Goal: Task Accomplishment & Management: Use online tool/utility

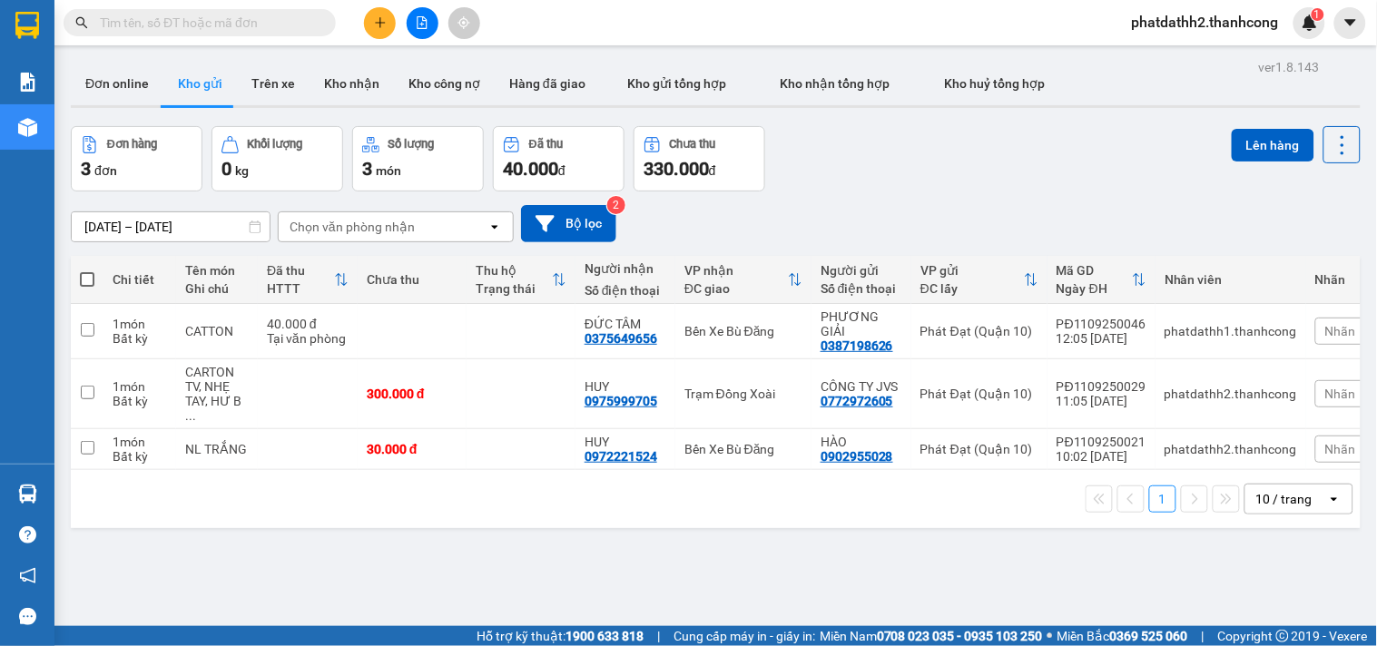
click at [1327, 492] on icon "open" at bounding box center [1334, 499] width 15 height 15
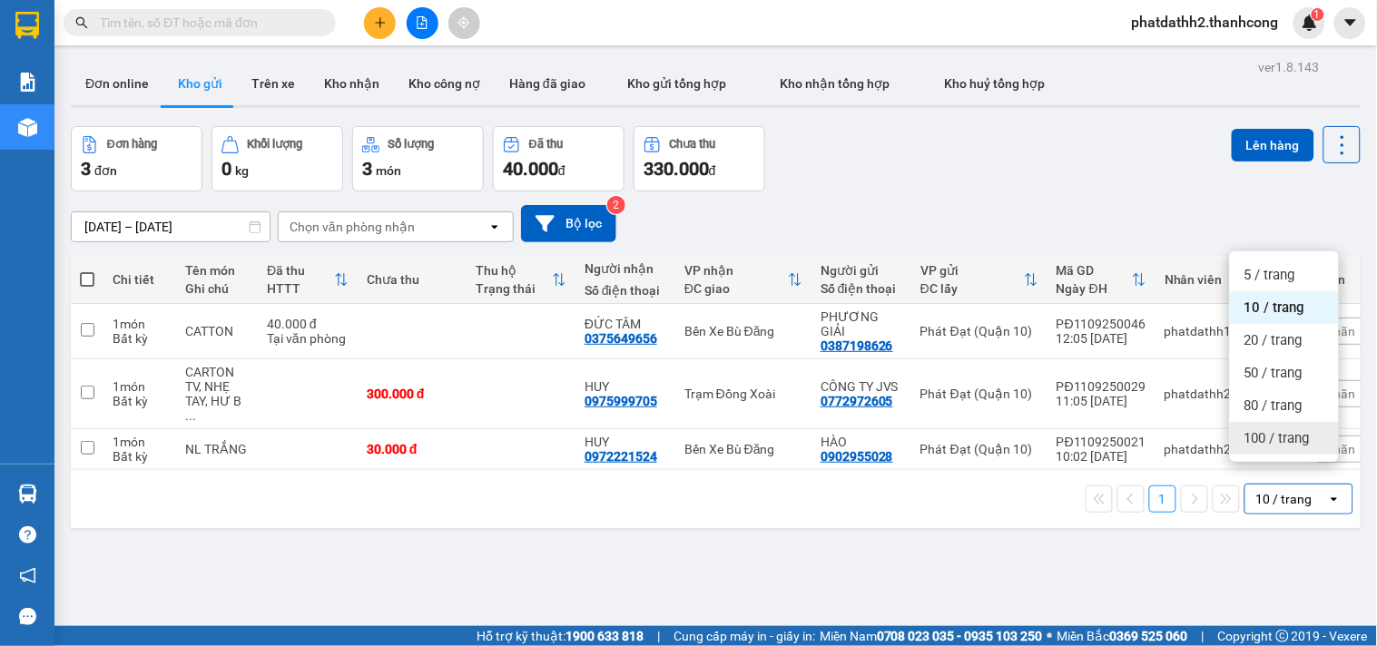
click at [1299, 448] on div "100 / trang" at bounding box center [1284, 438] width 109 height 33
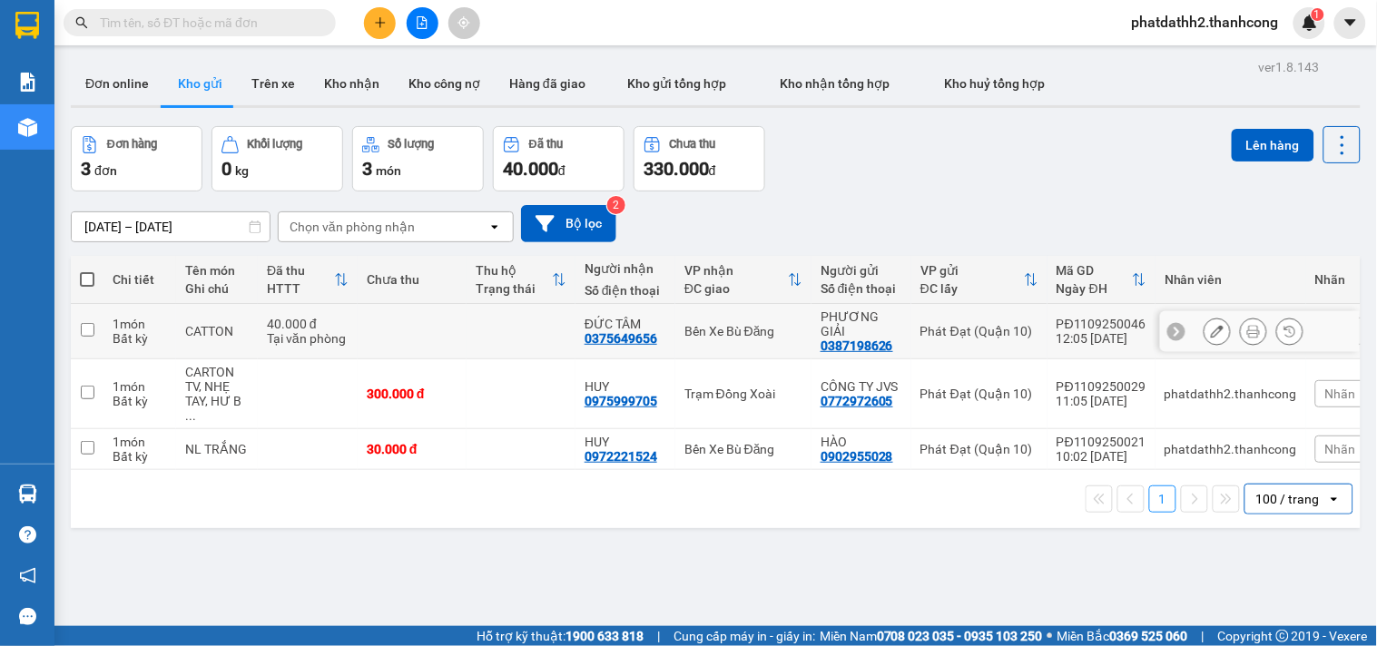
click at [770, 324] on div "Bến Xe Bù Đăng" at bounding box center [743, 331] width 118 height 15
checkbox input "true"
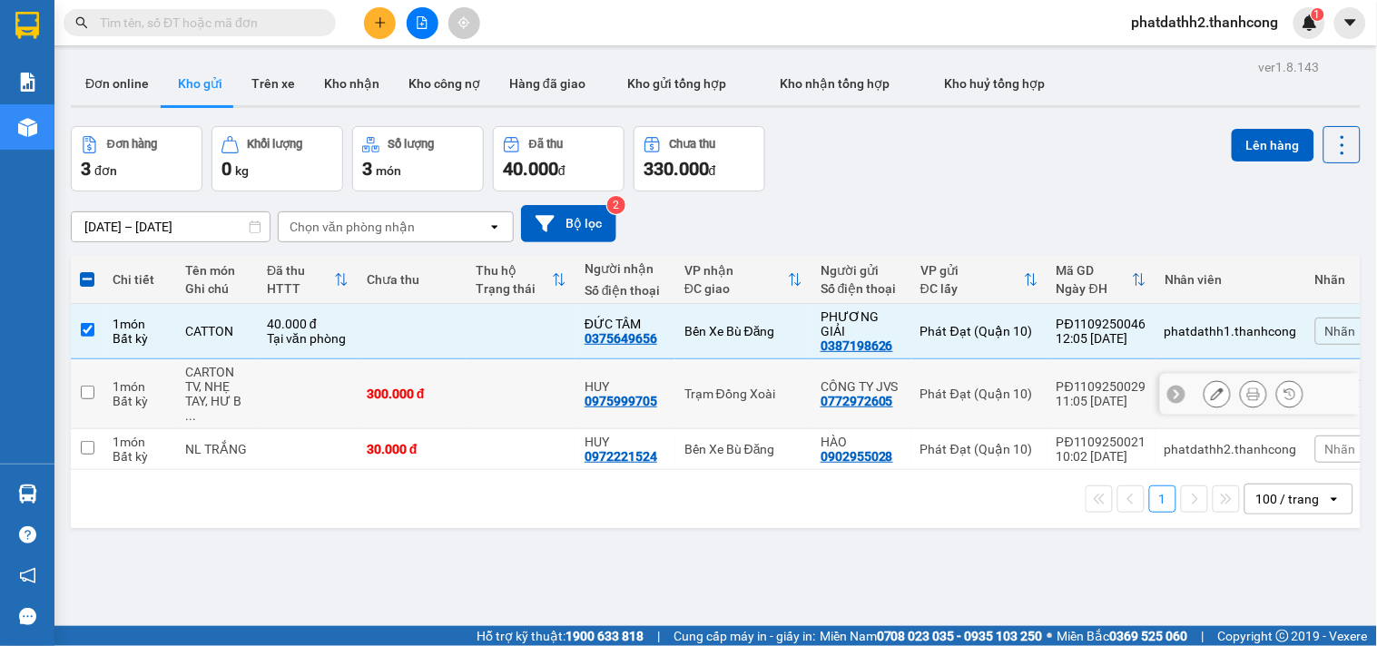
click at [770, 384] on td "Trạm Đồng Xoài" at bounding box center [743, 394] width 136 height 70
checkbox input "true"
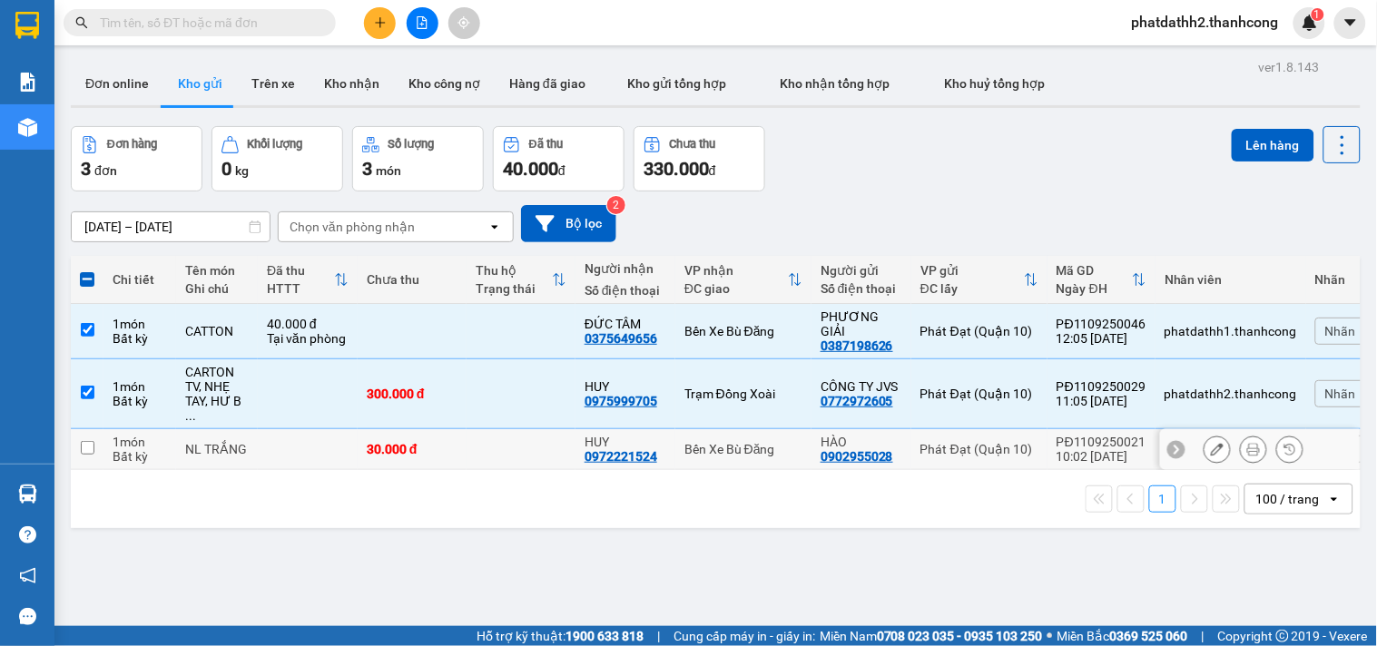
click at [768, 442] on div "Bến Xe Bù Đăng" at bounding box center [743, 449] width 118 height 15
checkbox input "true"
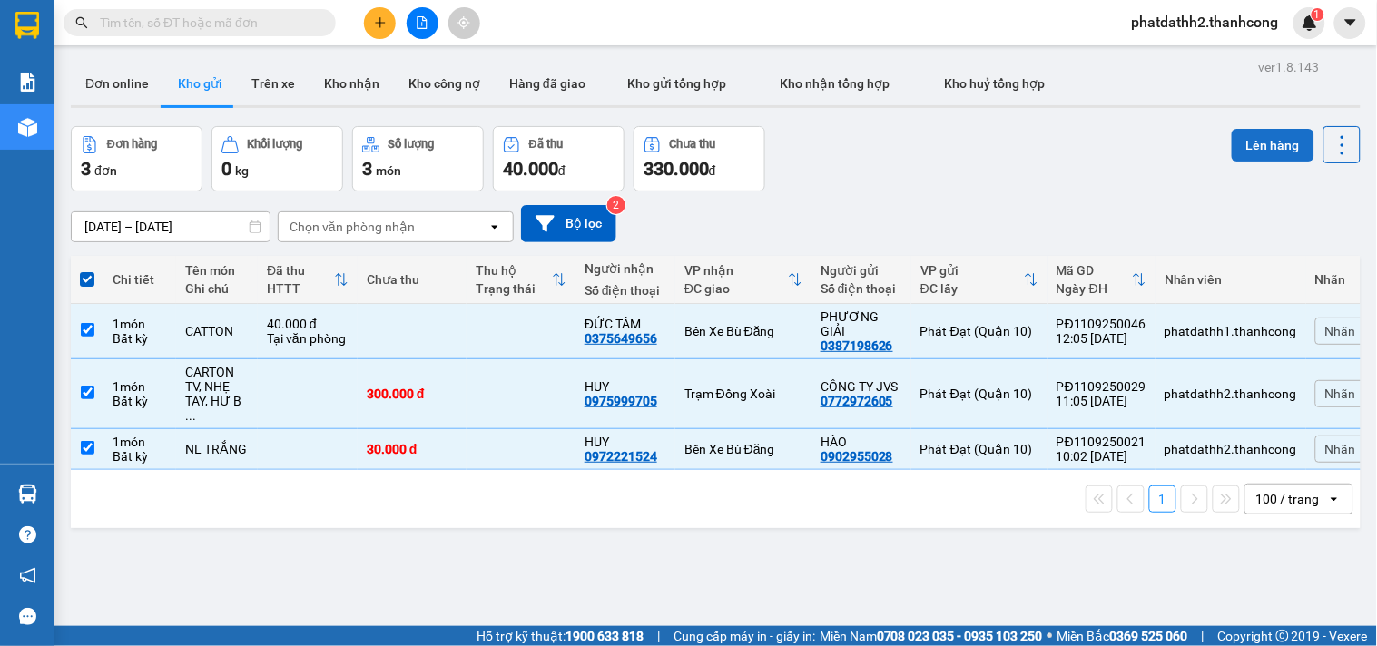
click at [1243, 150] on button "Lên hàng" at bounding box center [1273, 145] width 83 height 33
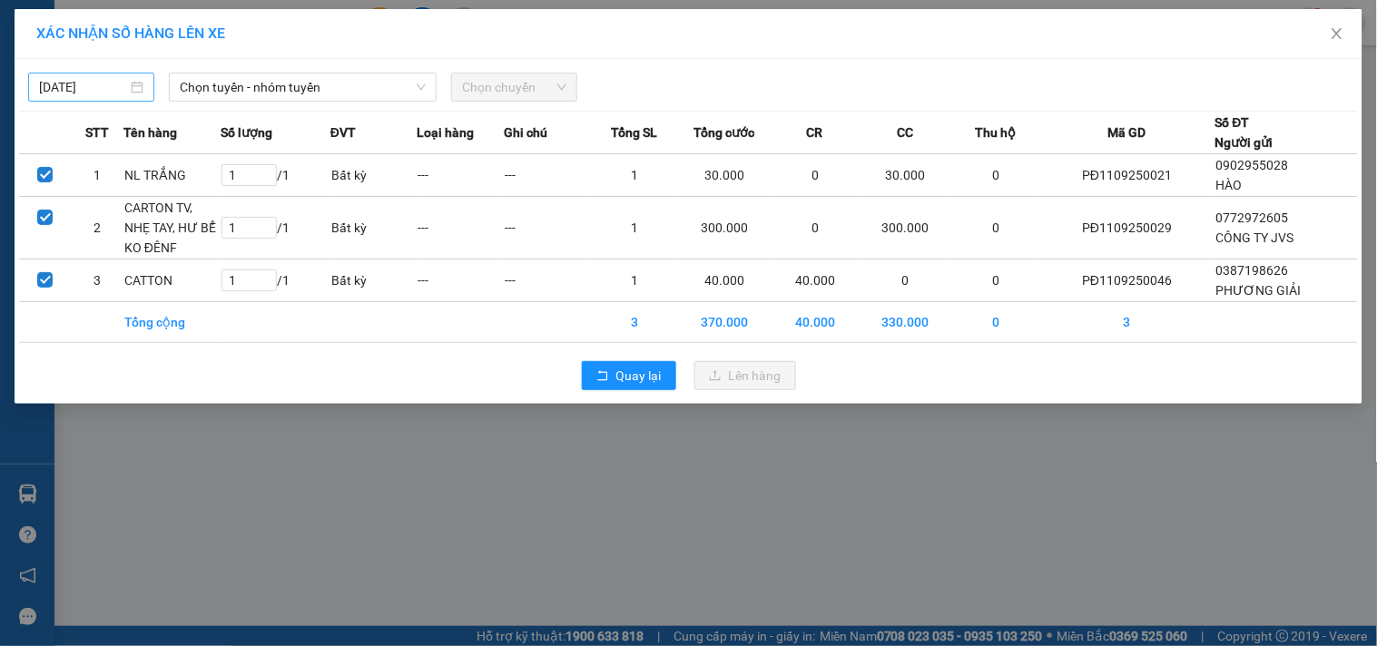
click at [42, 85] on input "[DATE]" at bounding box center [83, 87] width 88 height 20
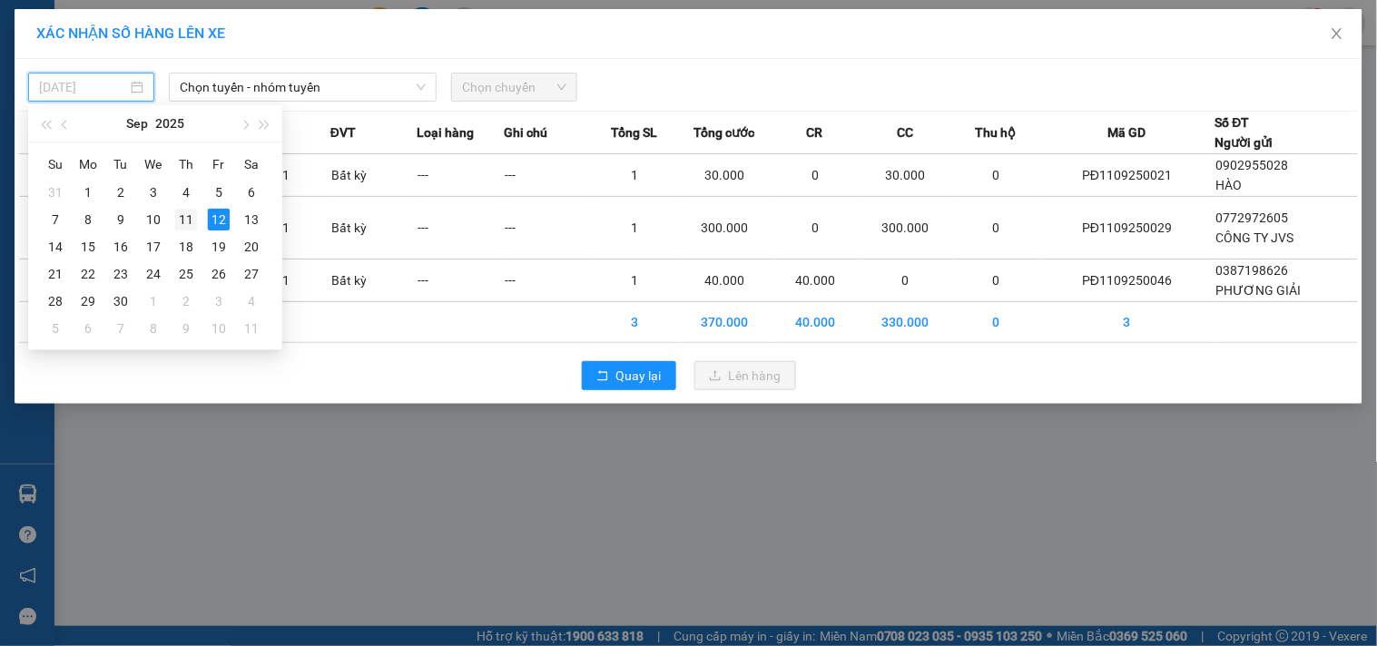
click at [188, 218] on div "11" at bounding box center [186, 220] width 22 height 22
type input "[DATE]"
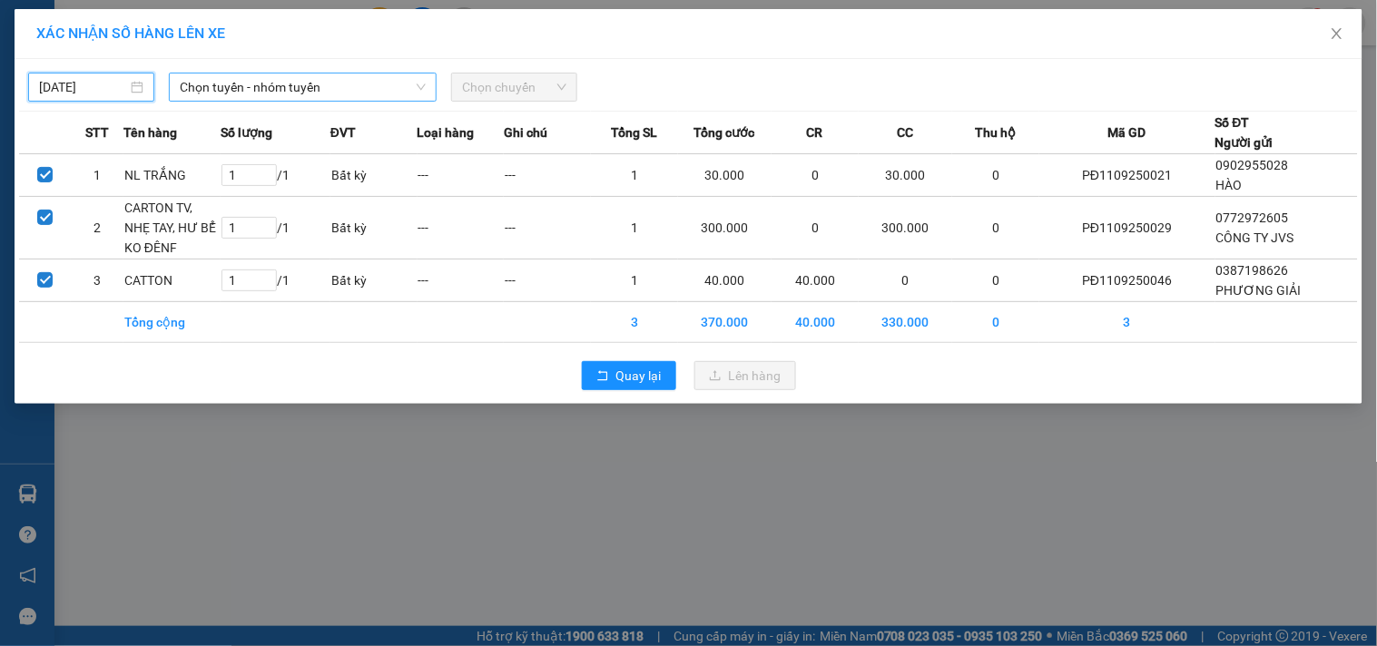
click at [275, 83] on span "Chọn tuyến - nhóm tuyến" at bounding box center [303, 87] width 246 height 27
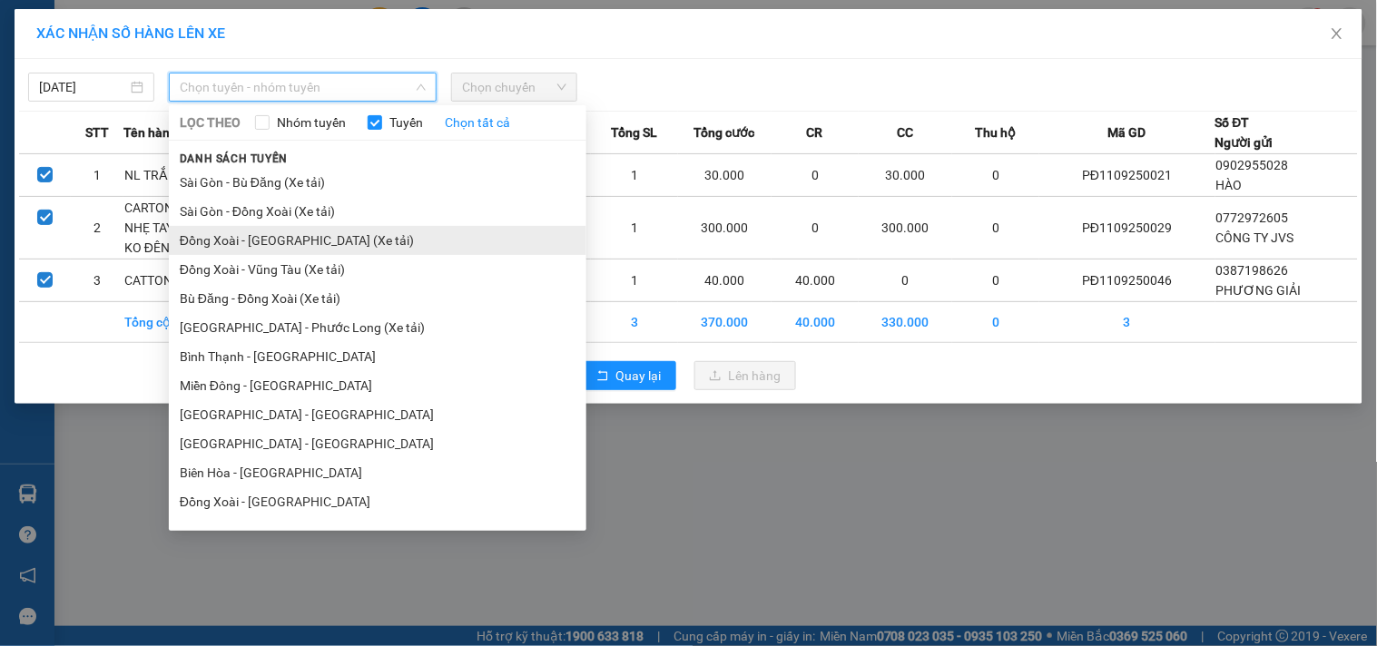
click at [316, 239] on li "Đồng Xoài - [GEOGRAPHIC_DATA] (Xe tải)" at bounding box center [377, 240] width 417 height 29
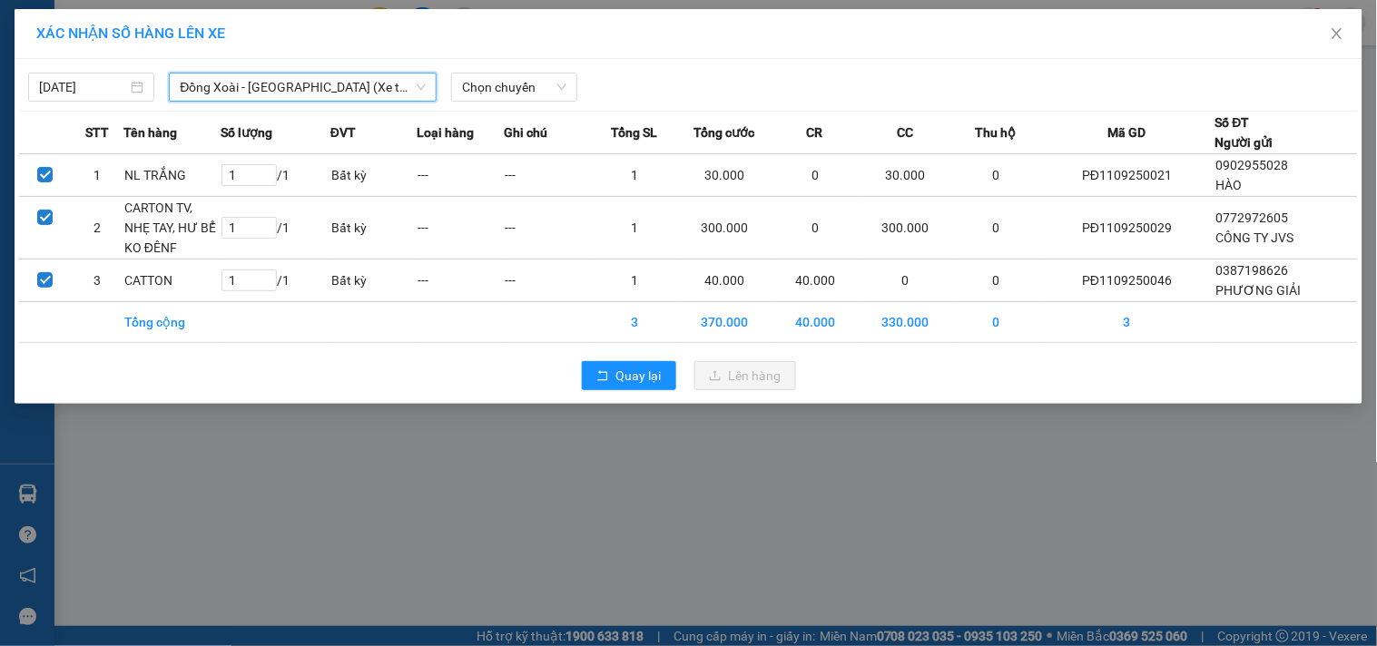
click at [281, 93] on span "Đồng Xoài - [GEOGRAPHIC_DATA] (Xe tải)" at bounding box center [303, 87] width 246 height 27
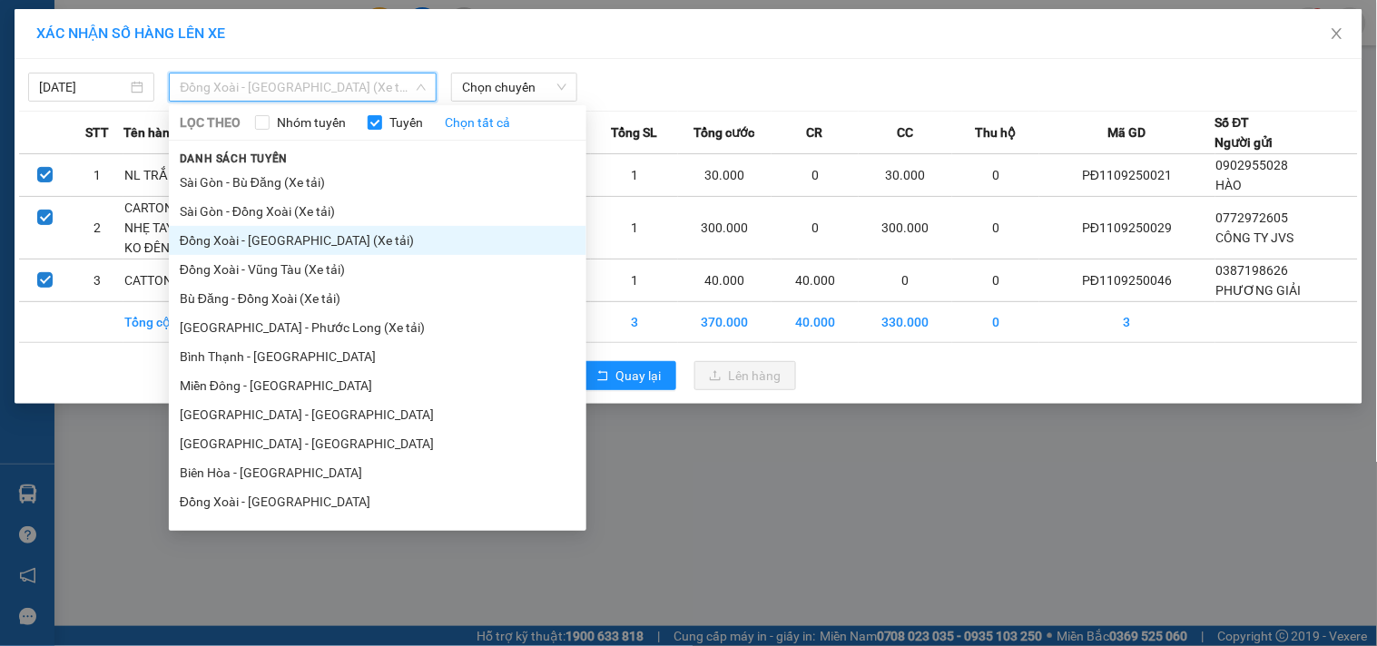
drag, startPoint x: 345, startPoint y: 212, endPoint x: 345, endPoint y: 247, distance: 34.5
click at [345, 247] on ul "[GEOGRAPHIC_DATA] - [GEOGRAPHIC_DATA] (Xe tải) [GEOGRAPHIC_DATA] - [GEOGRAPHIC_…" at bounding box center [377, 346] width 417 height 356
click at [321, 328] on li "[GEOGRAPHIC_DATA] - Phước Long (Xe tải)" at bounding box center [377, 327] width 417 height 29
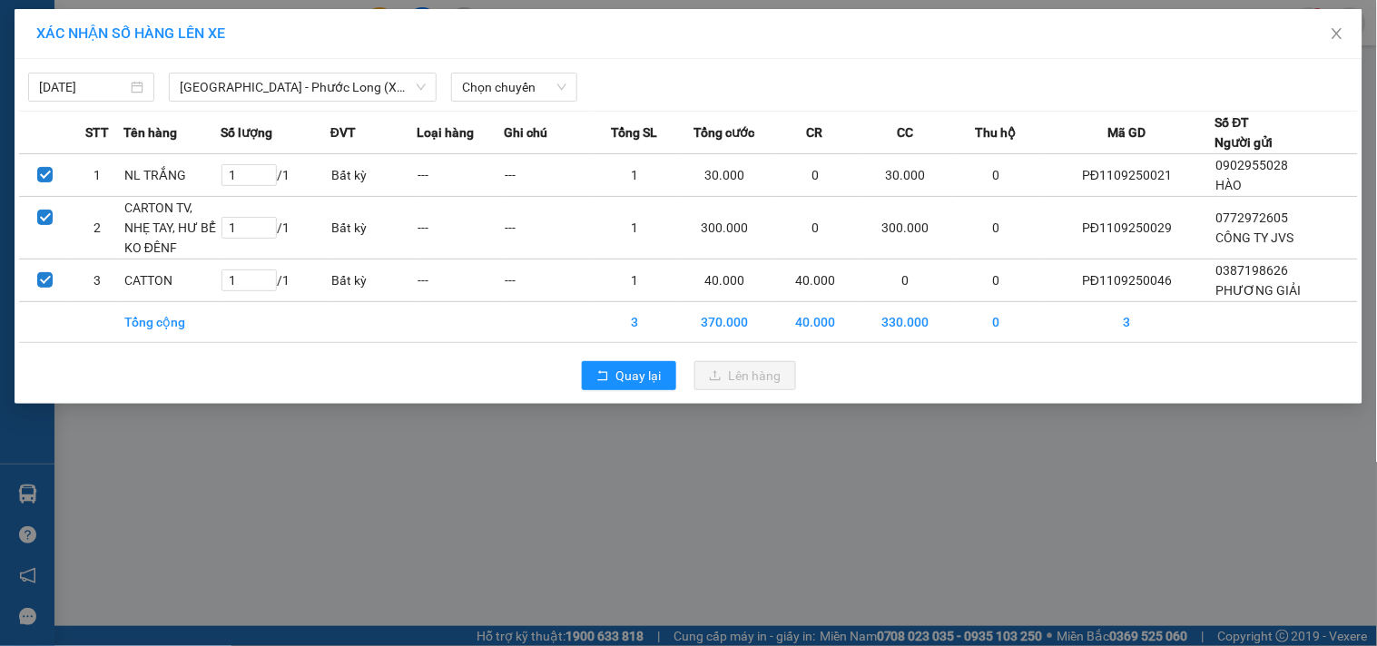
click at [505, 118] on th "Loại hàng" at bounding box center [460, 133] width 87 height 43
click at [509, 103] on div "[DATE] [GEOGRAPHIC_DATA] - [GEOGRAPHIC_DATA] (Xe tải) LỌC THEO Nhóm tuyến Tuyến…" at bounding box center [689, 231] width 1348 height 345
click at [517, 80] on span "Chọn chuyến" at bounding box center [514, 87] width 104 height 27
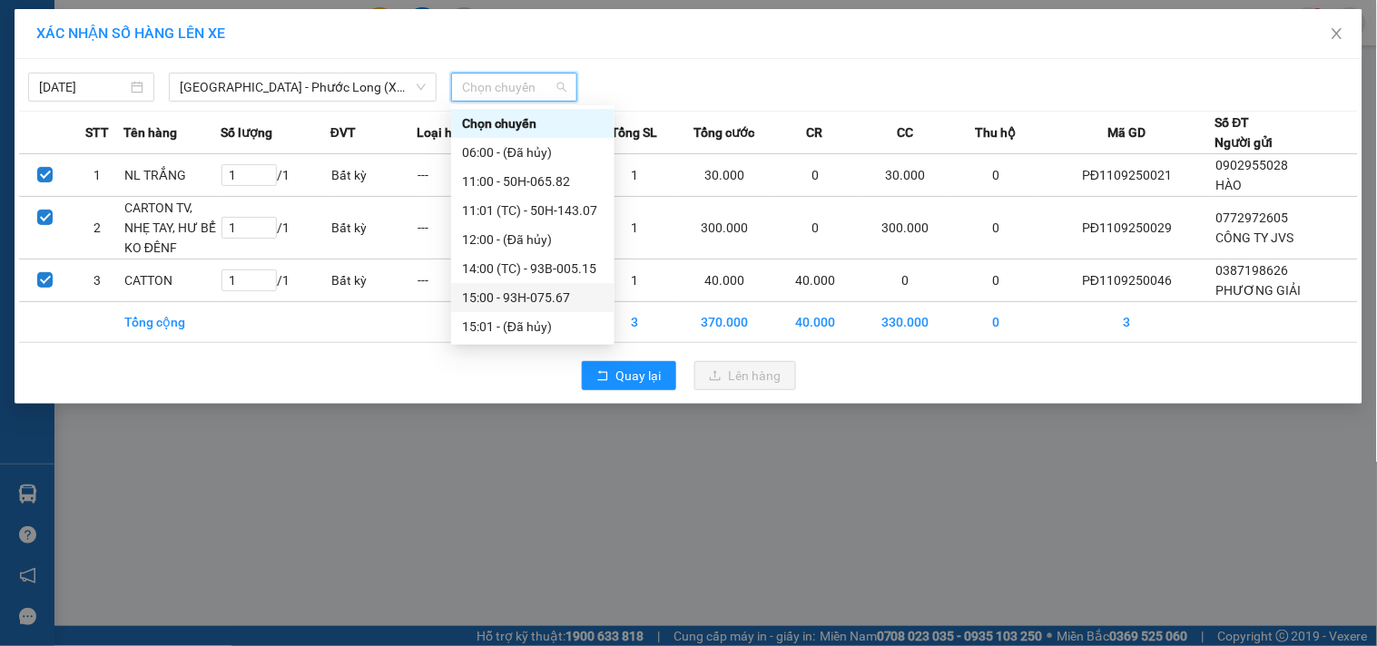
scroll to position [87, 0]
click at [563, 319] on div "18:00 (TC) - 93B-005.49" at bounding box center [533, 327] width 142 height 20
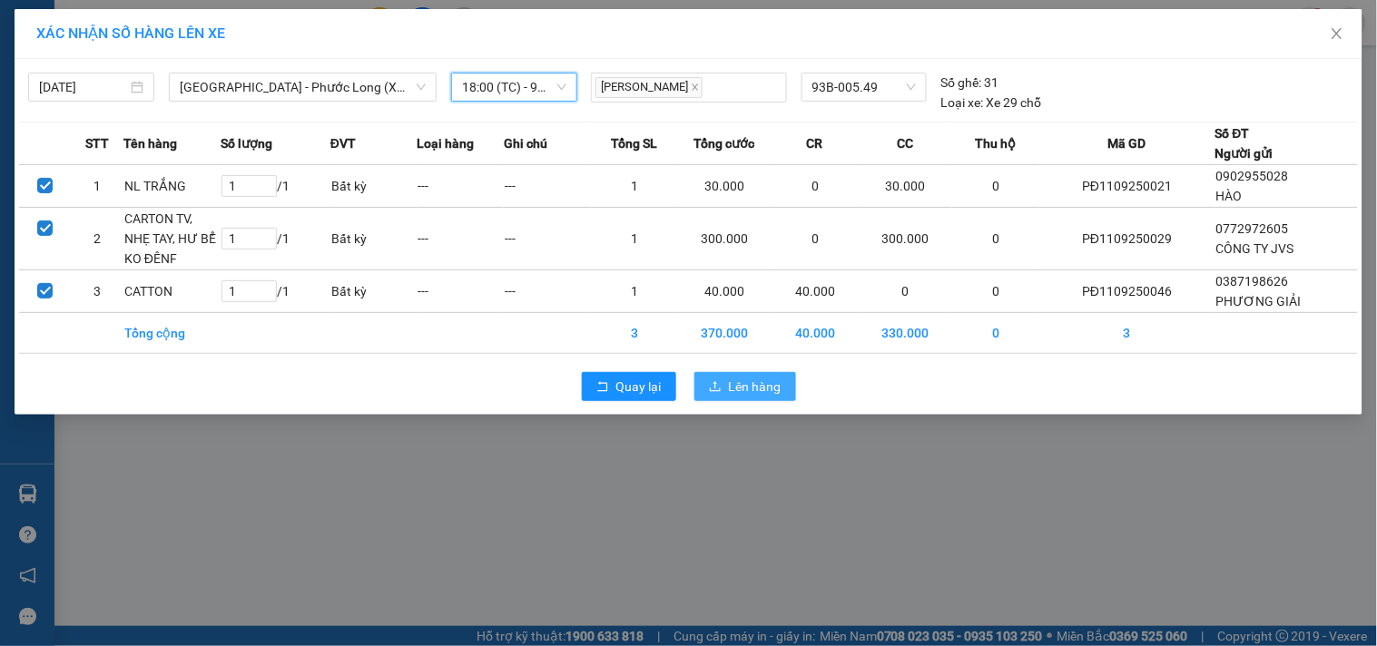
click at [765, 396] on span "Lên hàng" at bounding box center [755, 387] width 53 height 20
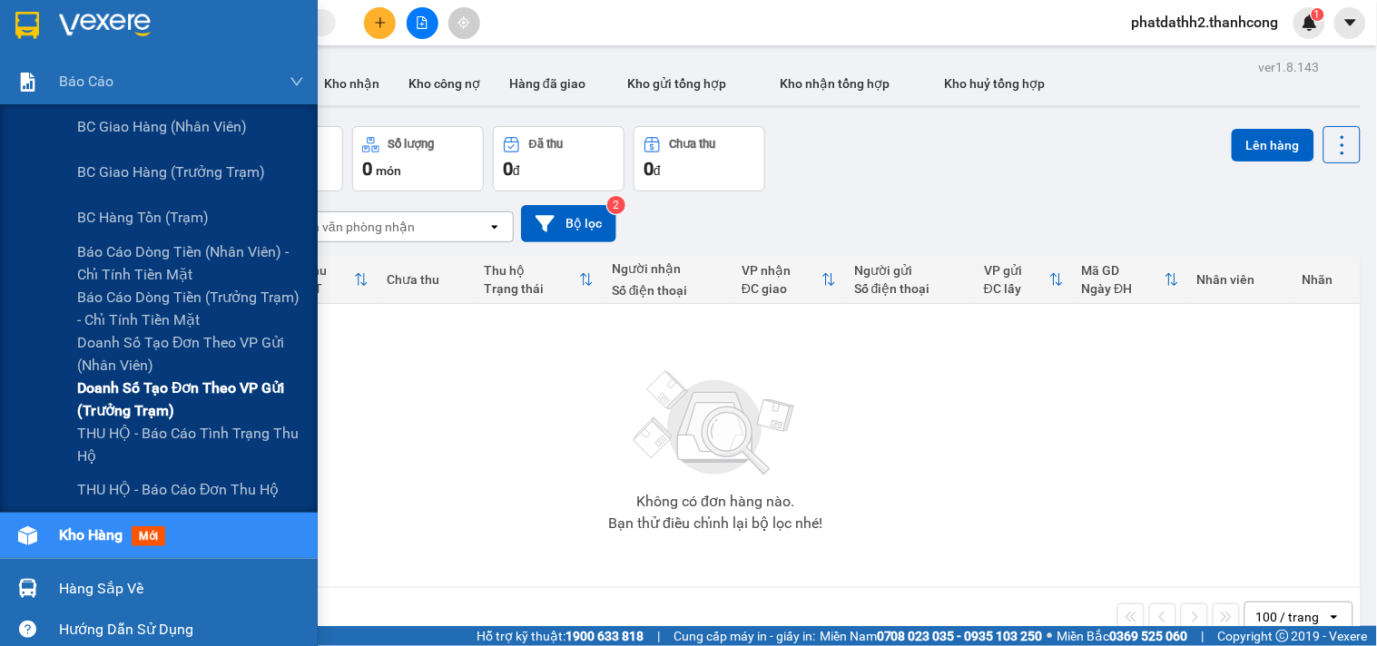
click at [255, 402] on span "Doanh số tạo đơn theo VP gửi (trưởng trạm)" at bounding box center [190, 399] width 227 height 45
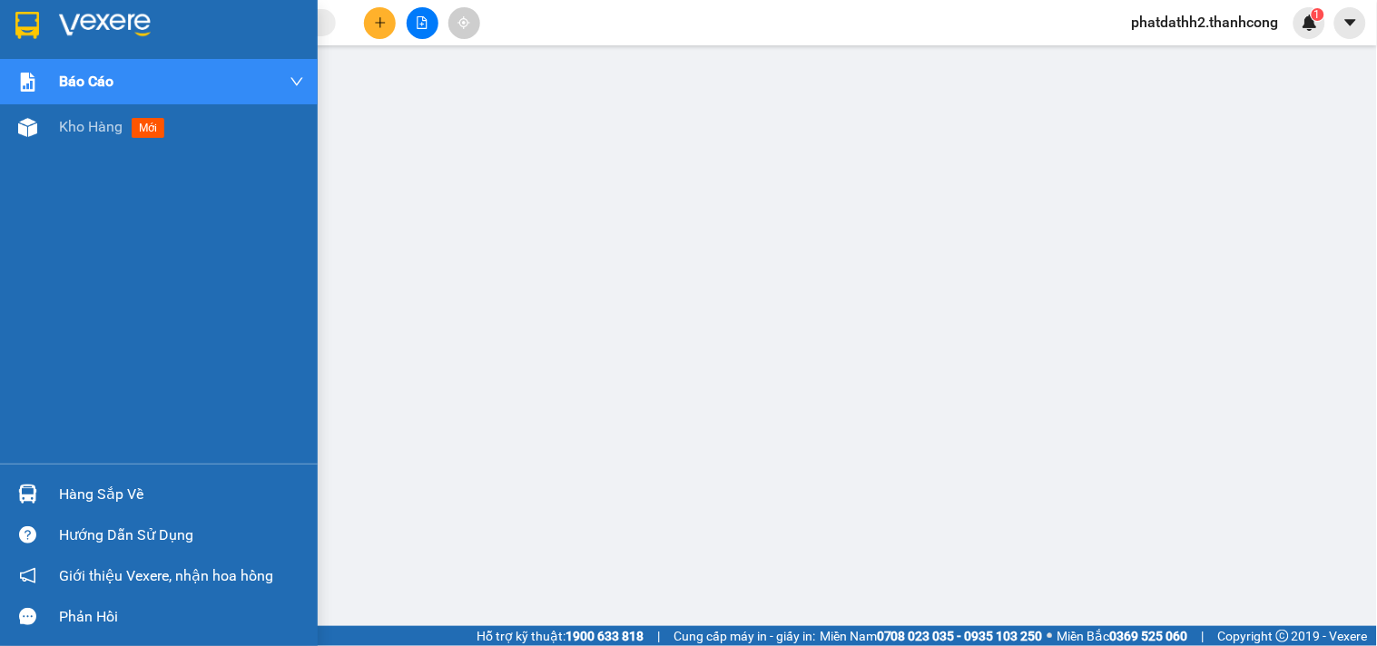
click at [0, 14] on div at bounding box center [159, 29] width 318 height 59
